Goal: Task Accomplishment & Management: Complete application form

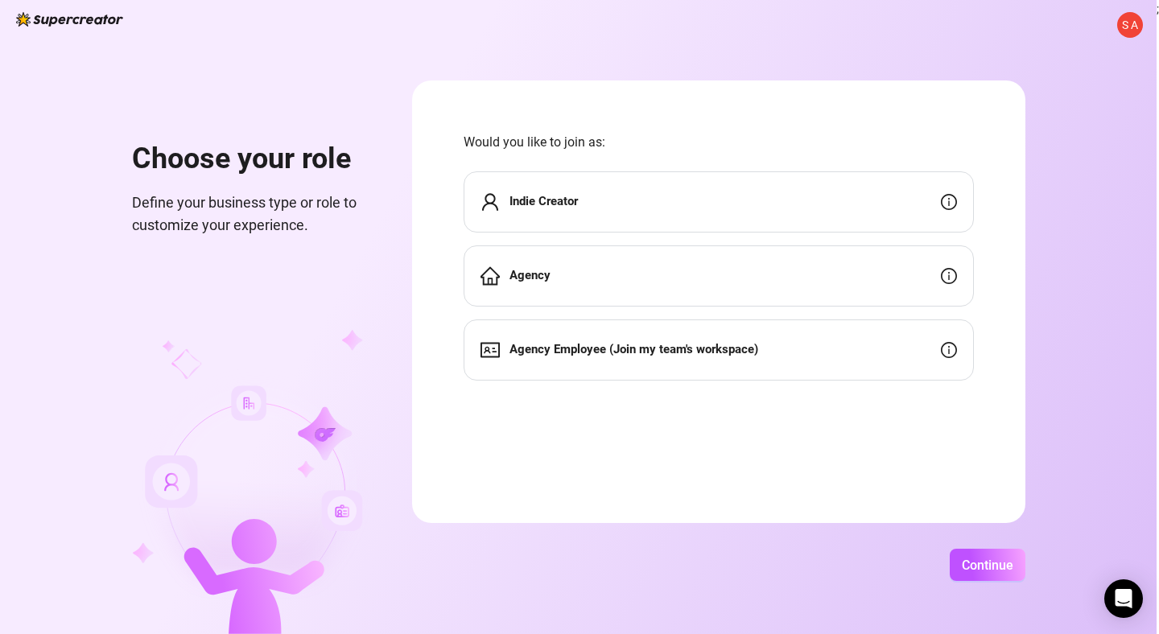
click at [947, 234] on div "Indie Creator Agency Agency Employee (Join my team's workspace)" at bounding box center [719, 275] width 510 height 209
click at [682, 344] on strong "Agency Employee (Join my team's workspace)" at bounding box center [633, 349] width 249 height 14
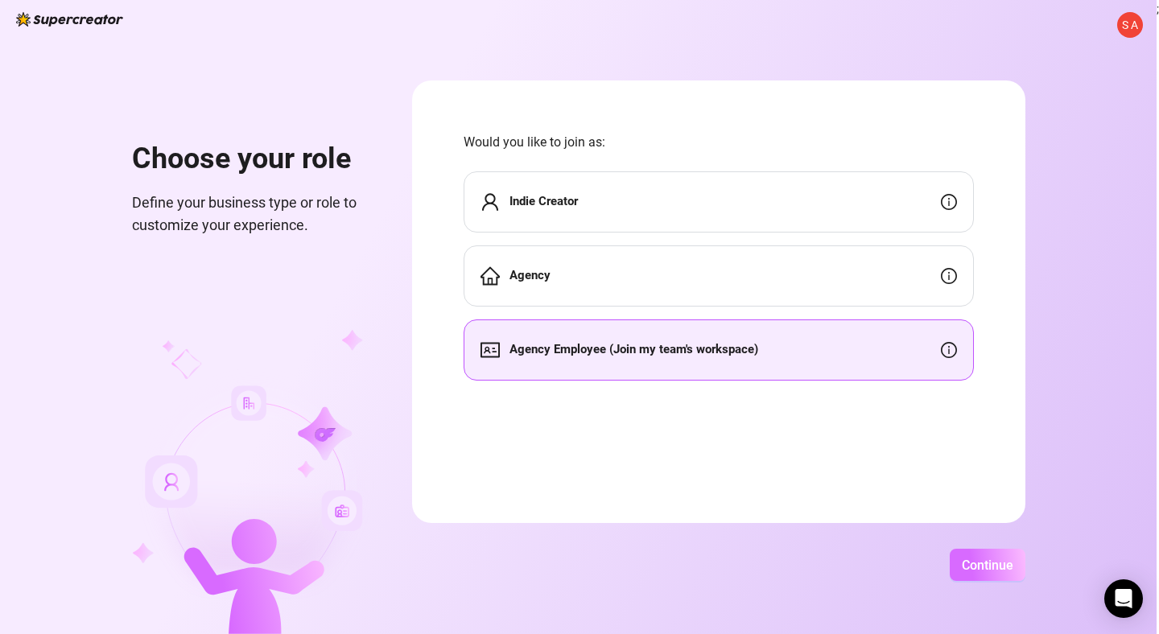
click at [980, 574] on button "Continue" at bounding box center [988, 565] width 76 height 32
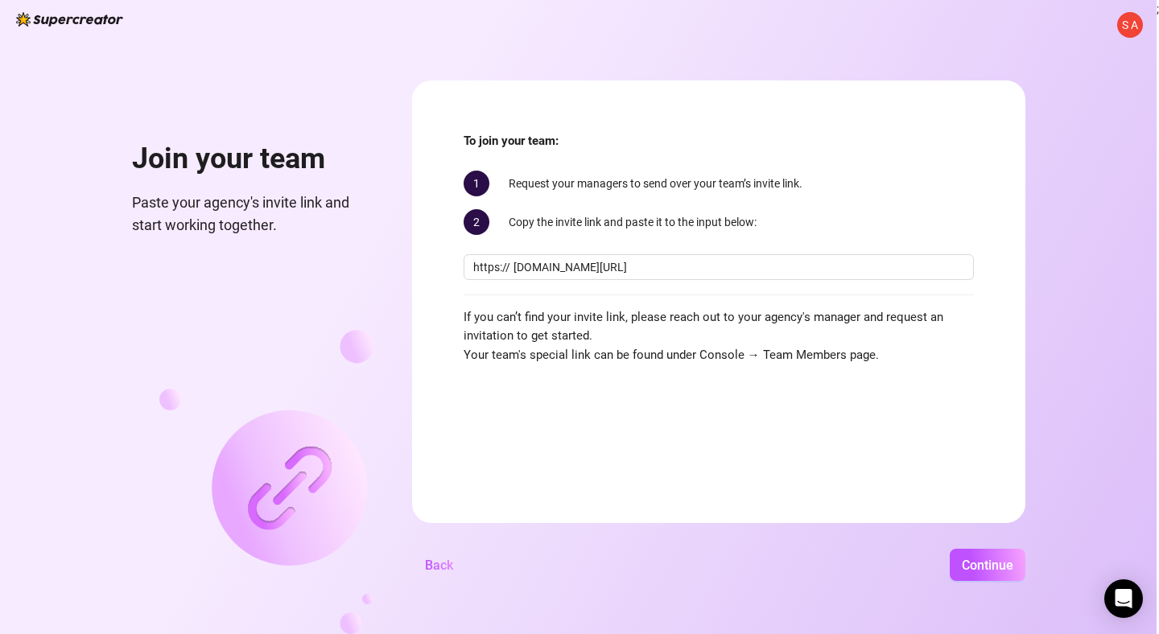
scroll to position [0, 76]
type input "[DOMAIN_NAME][URL]"
click at [987, 552] on button "Continue" at bounding box center [988, 565] width 76 height 32
